Goal: Check status

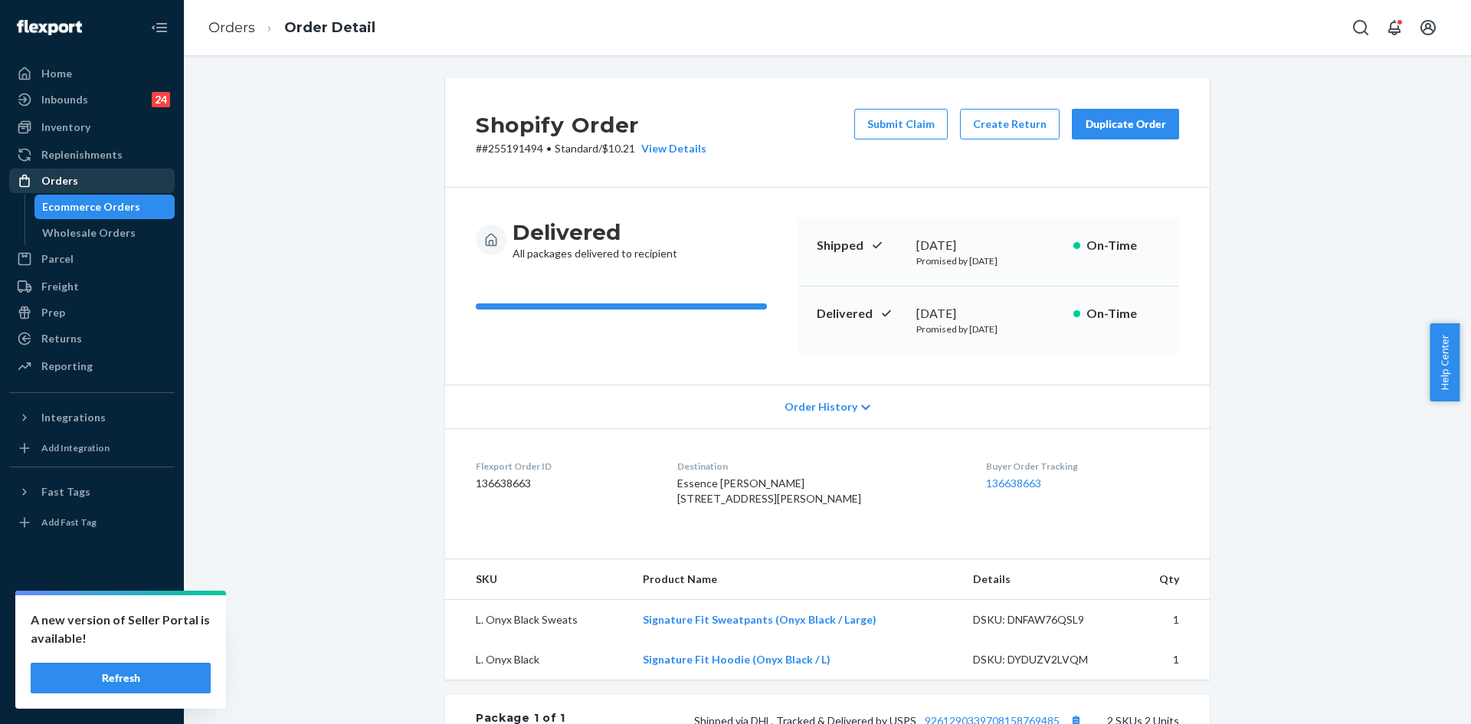
scroll to position [153, 0]
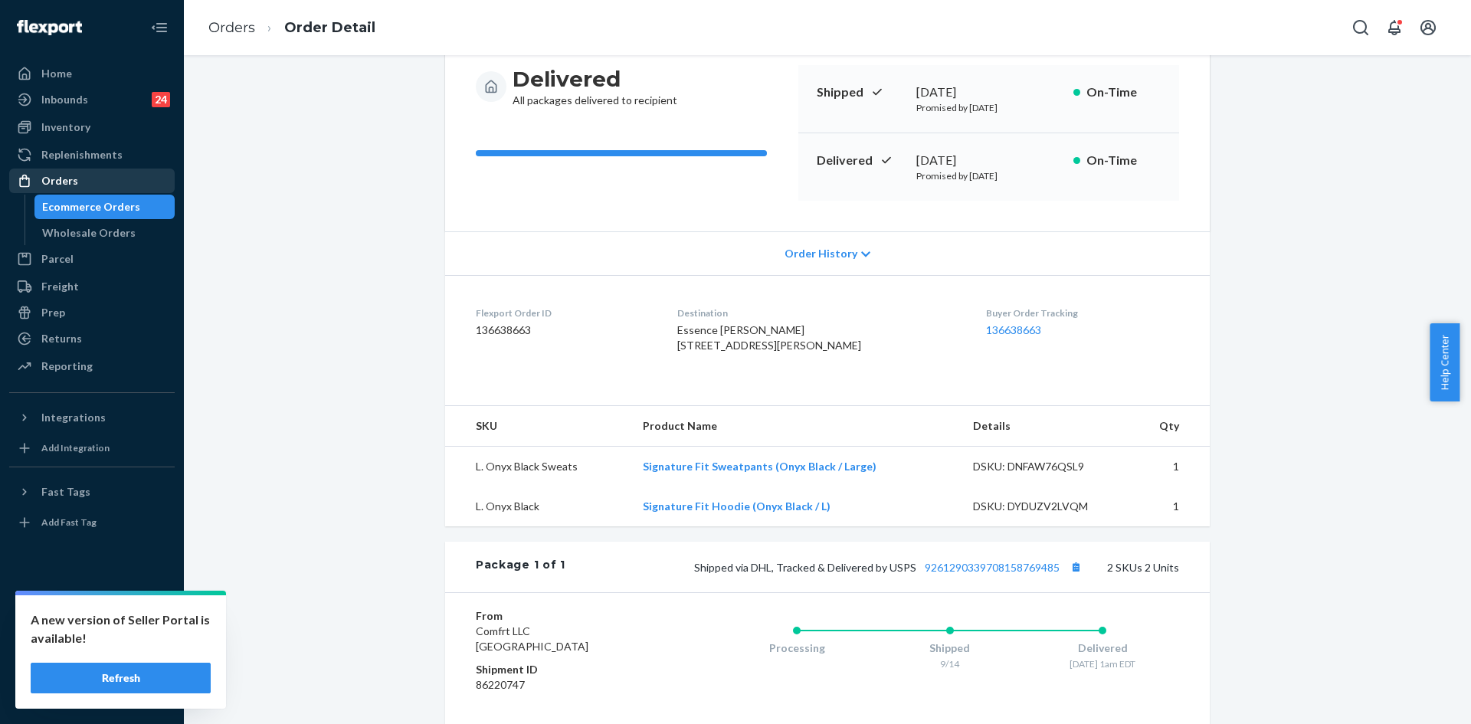
click at [91, 180] on div "Orders" at bounding box center [92, 180] width 162 height 21
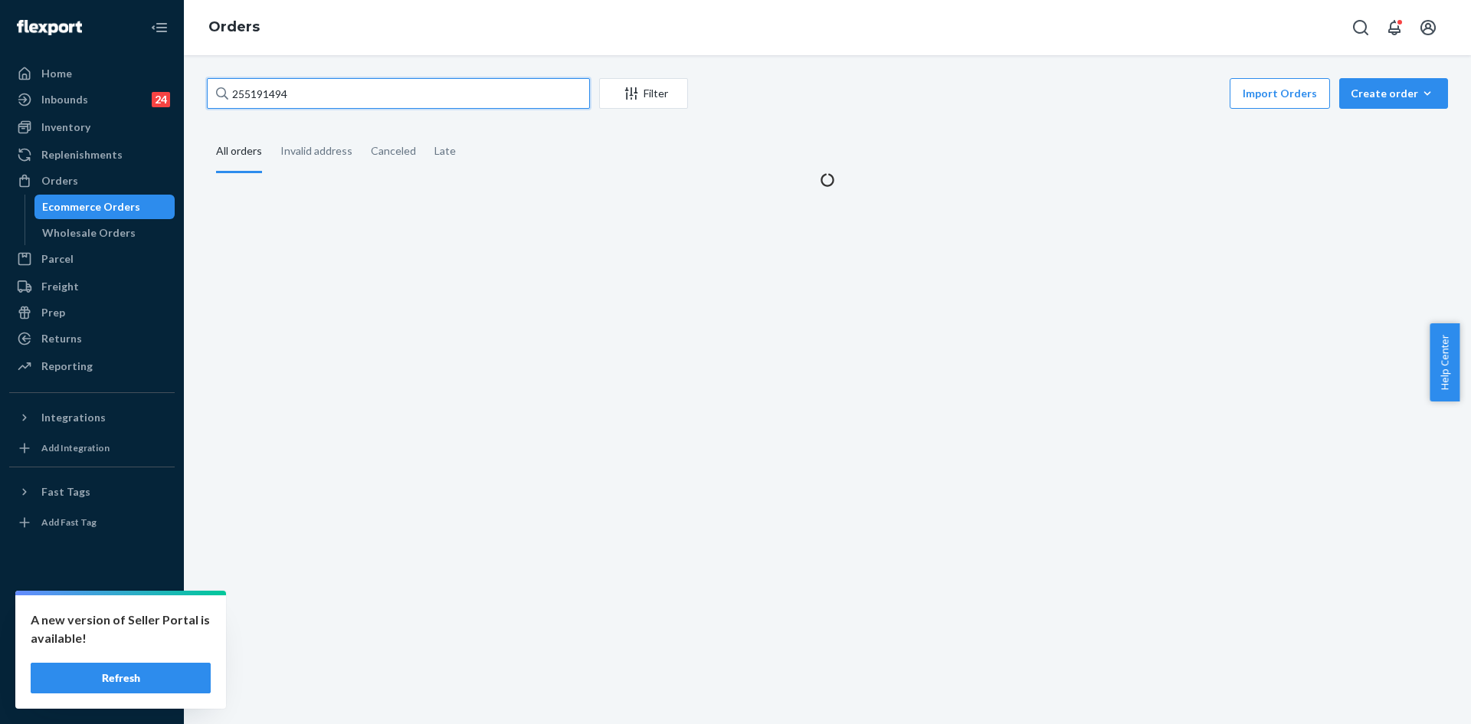
click at [436, 93] on input "255191494" at bounding box center [398, 93] width 383 height 31
paste input "4565399"
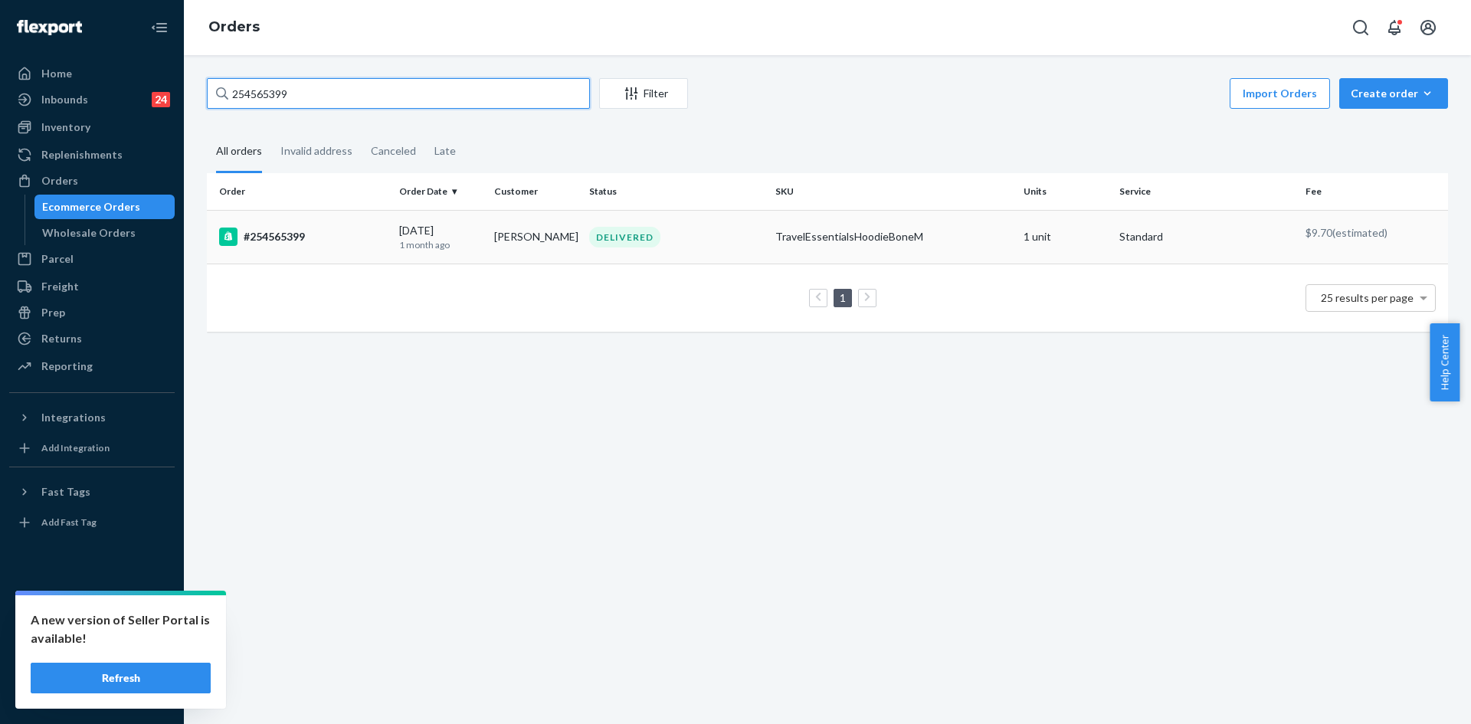
type input "254565399"
click at [599, 251] on td "DELIVERED" at bounding box center [676, 237] width 186 height 54
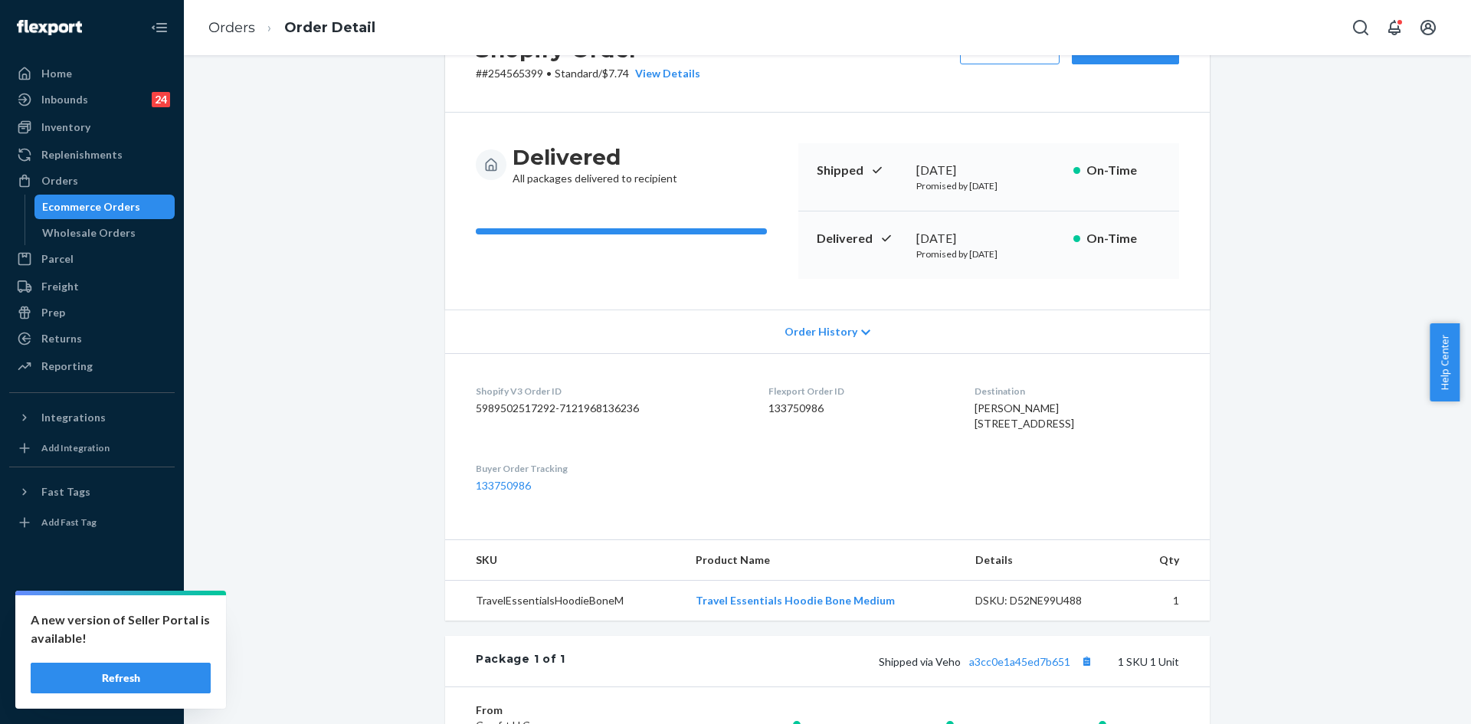
scroll to position [307, 0]
